Goal: Transaction & Acquisition: Obtain resource

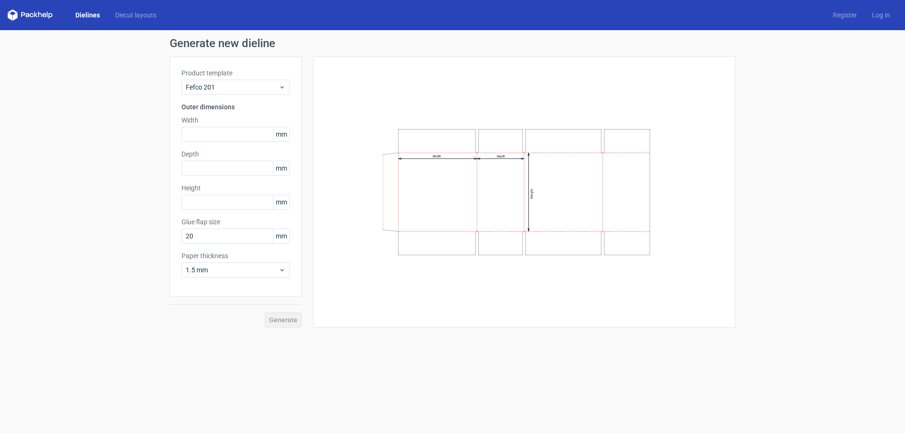
click at [89, 14] on link "Dielines" at bounding box center [88, 14] width 40 height 9
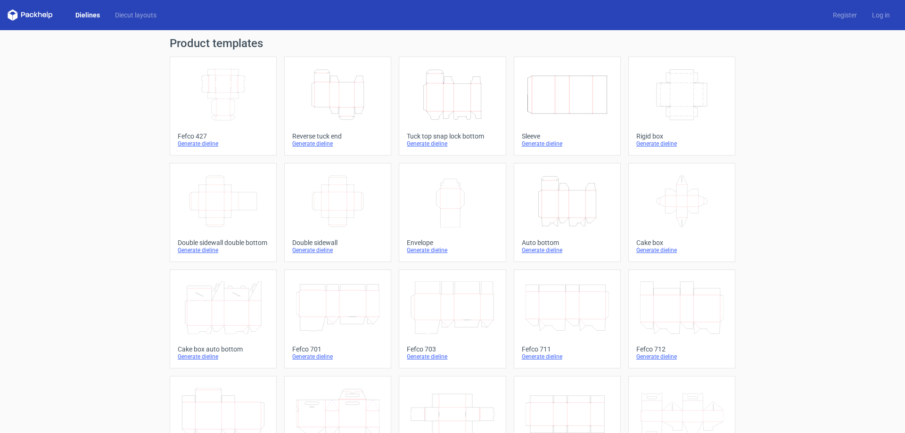
click at [327, 106] on icon "Height Depth Width" at bounding box center [337, 94] width 83 height 53
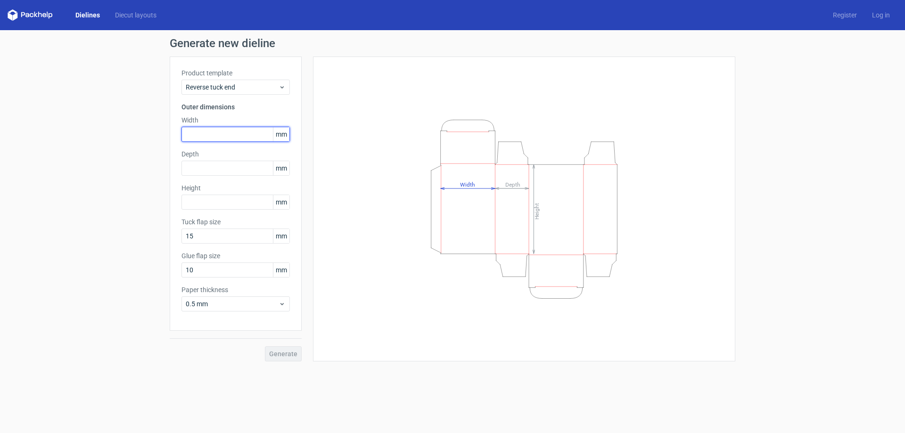
click at [195, 135] on input "text" at bounding box center [235, 134] width 108 height 15
type input "78"
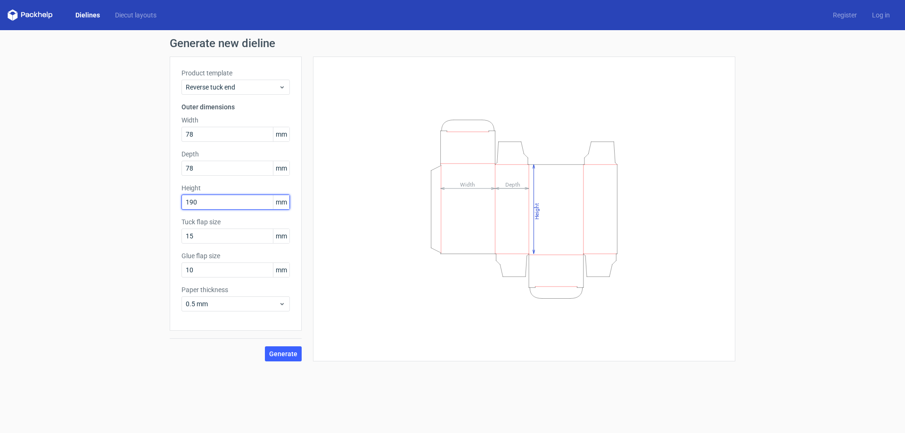
type input "190"
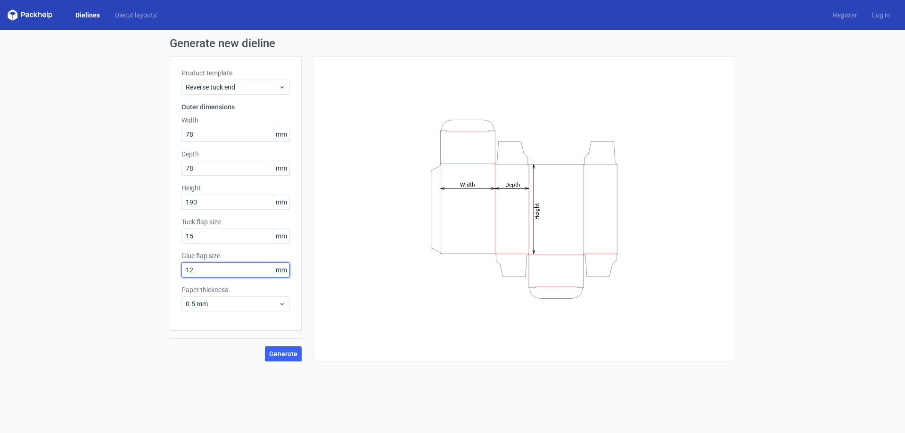
type input "12"
click at [283, 298] on div "0.5 mm" at bounding box center [235, 303] width 108 height 15
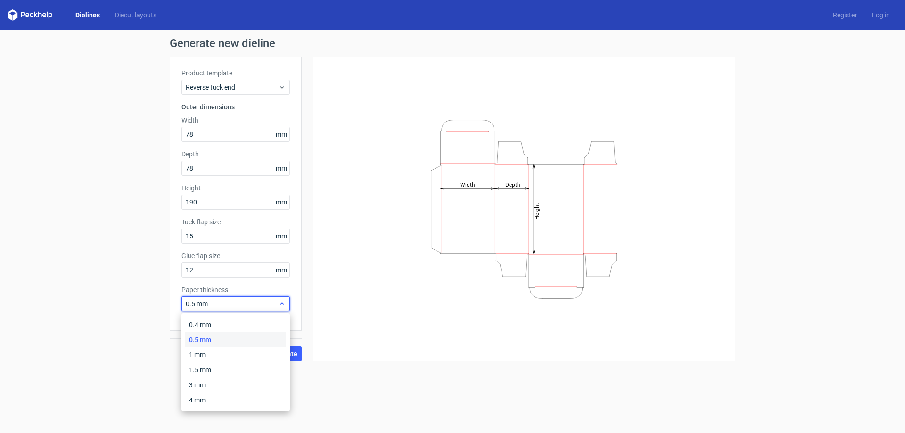
click at [283, 298] on div "0.5 mm" at bounding box center [235, 303] width 108 height 15
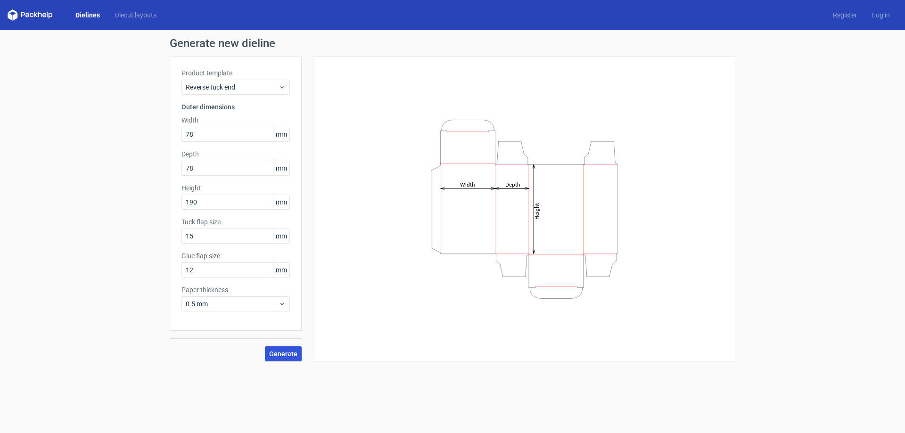
click at [292, 352] on span "Generate" at bounding box center [283, 354] width 28 height 7
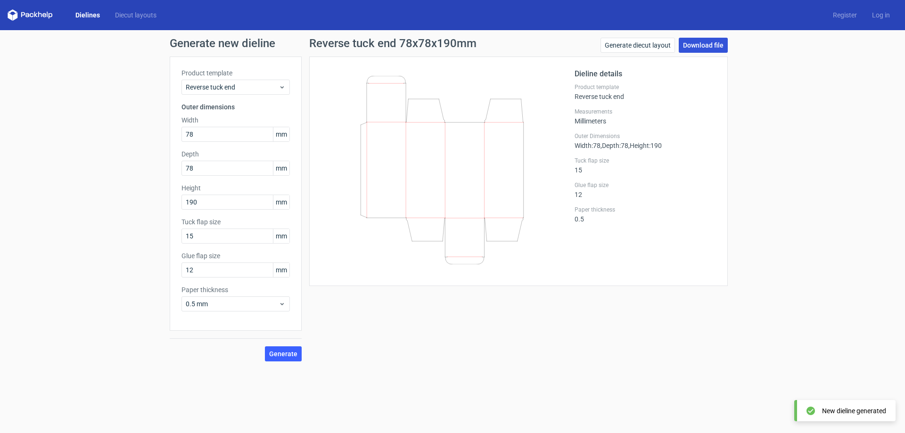
click at [694, 41] on link "Download file" at bounding box center [702, 45] width 49 height 15
